Goal: Information Seeking & Learning: Learn about a topic

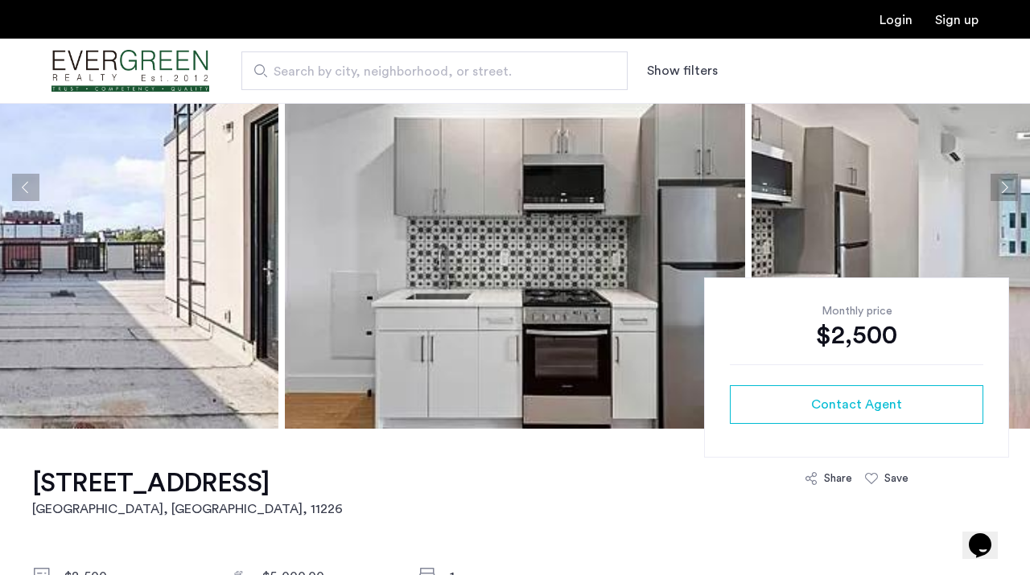
scroll to position [112, 0]
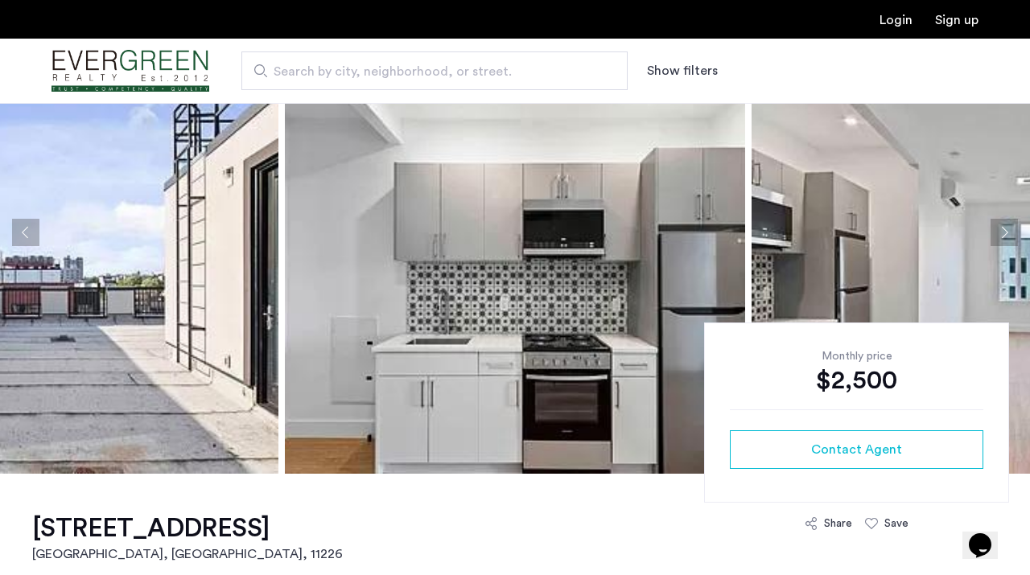
click at [987, 233] on button "Next apartment" at bounding box center [1004, 232] width 27 height 27
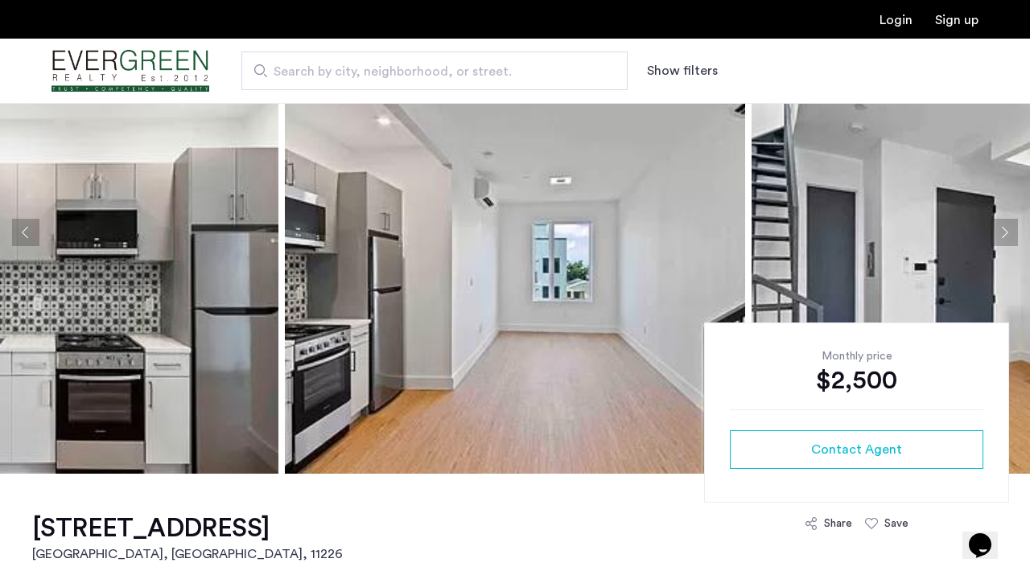
click at [987, 233] on button "Next apartment" at bounding box center [1004, 232] width 27 height 27
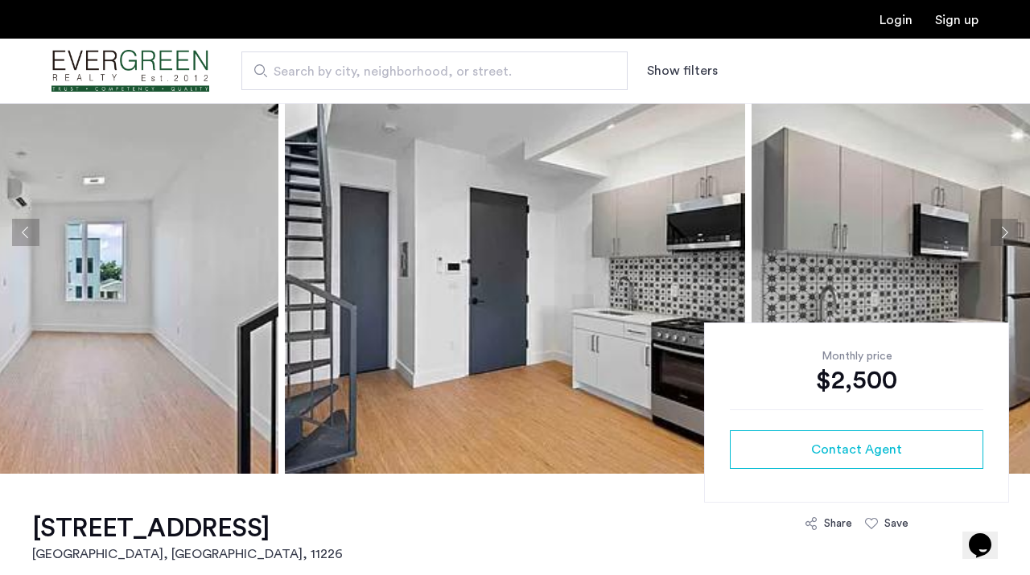
click at [987, 233] on button "Next apartment" at bounding box center [1004, 232] width 27 height 27
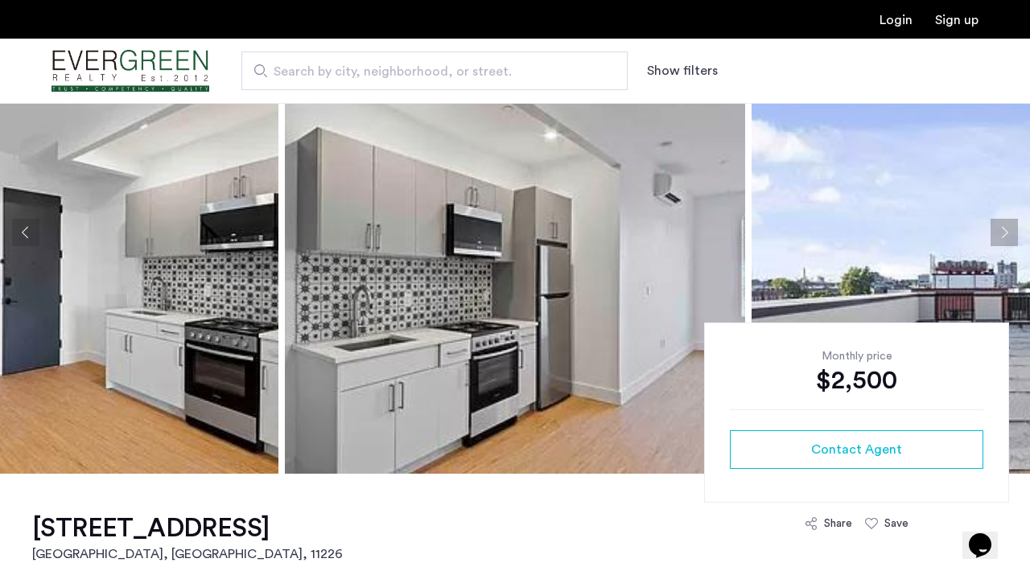
click at [987, 233] on button "Next apartment" at bounding box center [1004, 232] width 27 height 27
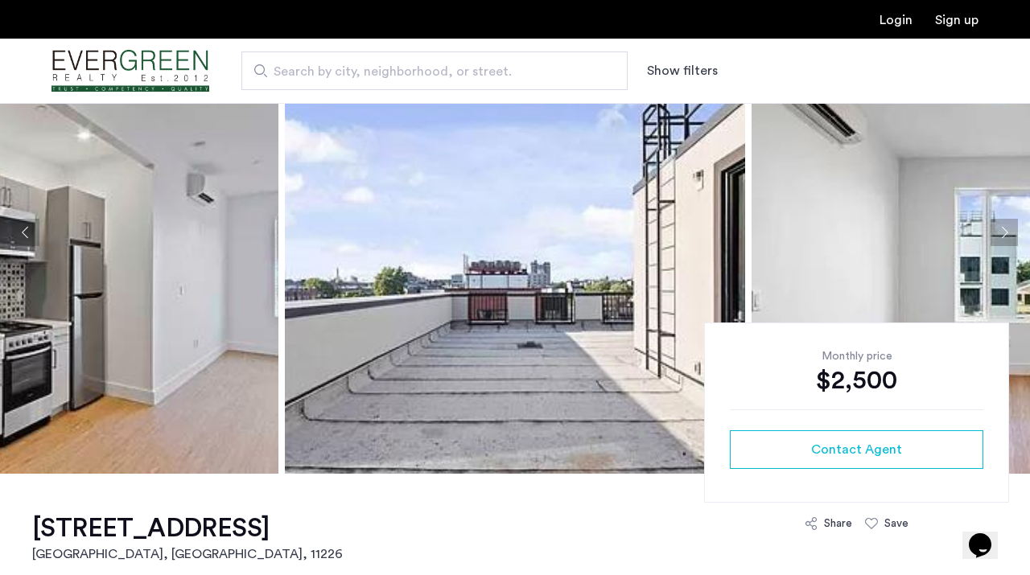
click at [987, 233] on button "Next apartment" at bounding box center [1004, 232] width 27 height 27
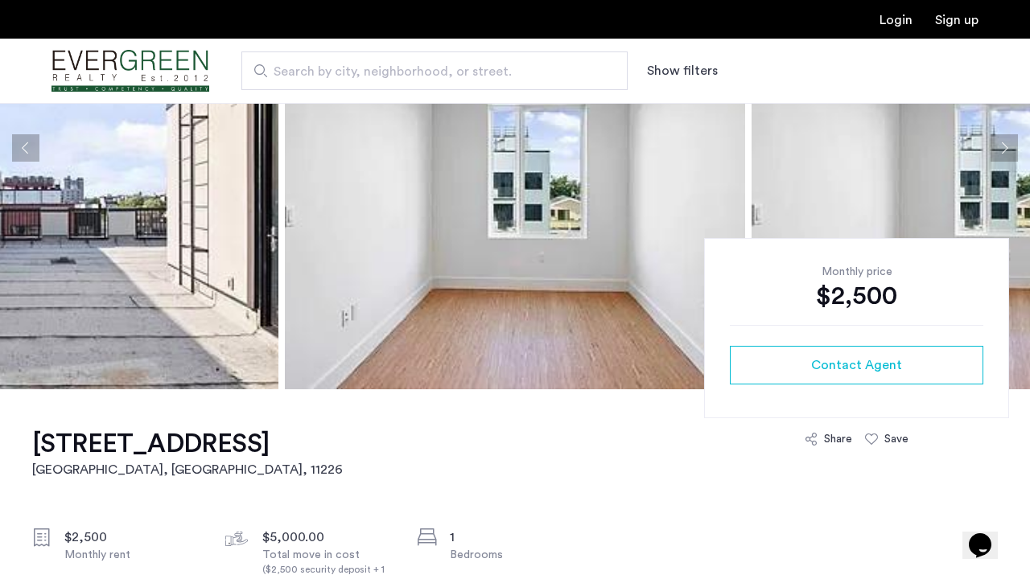
scroll to position [181, 0]
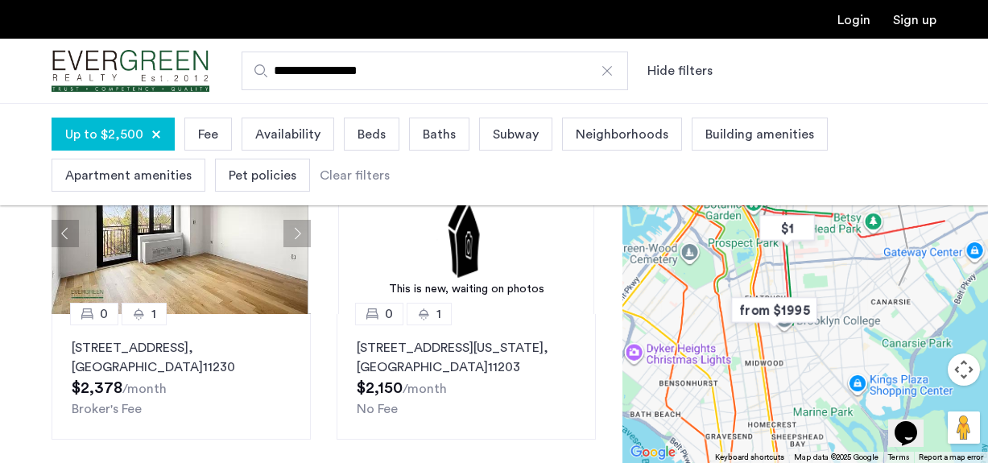
scroll to position [157, 0]
